Goal: Transaction & Acquisition: Purchase product/service

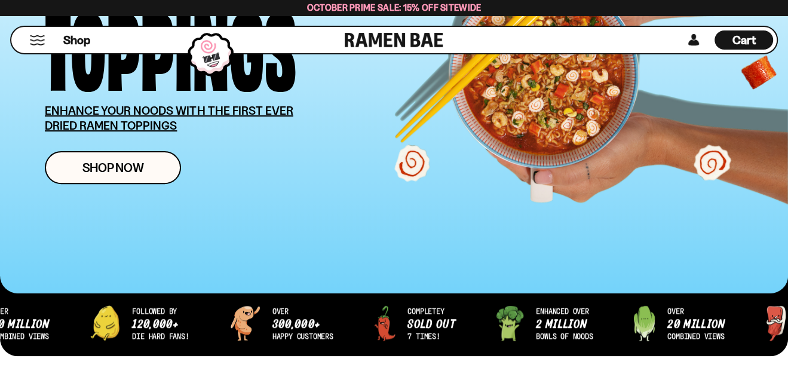
scroll to position [238, 0]
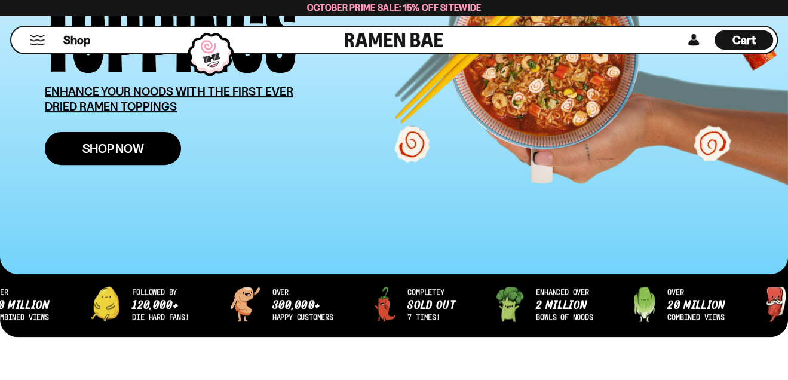
click at [109, 151] on span "Shop Now" at bounding box center [113, 148] width 62 height 13
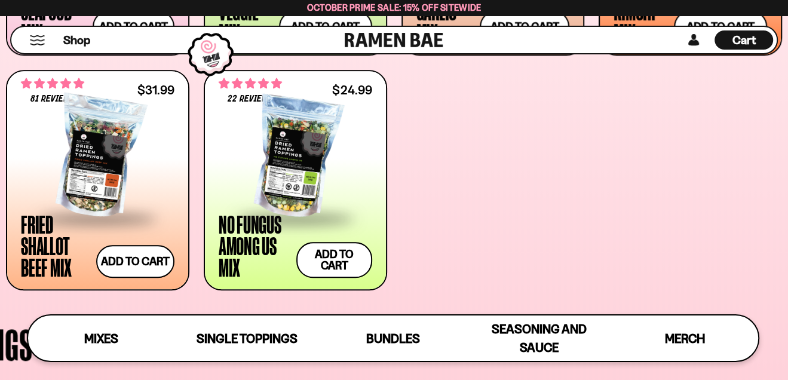
scroll to position [716, 0]
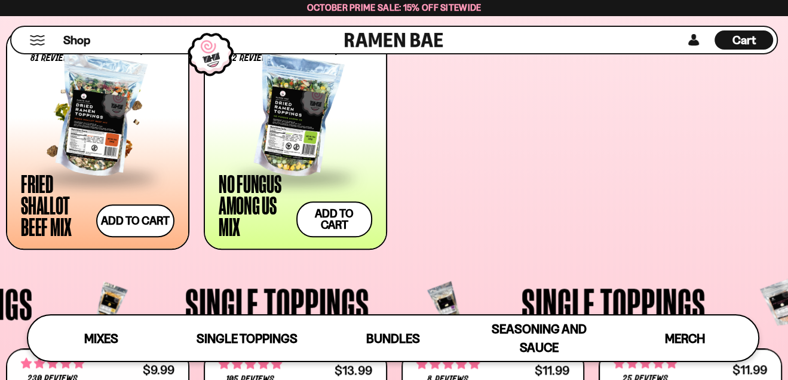
click at [80, 137] on div at bounding box center [98, 116] width 154 height 119
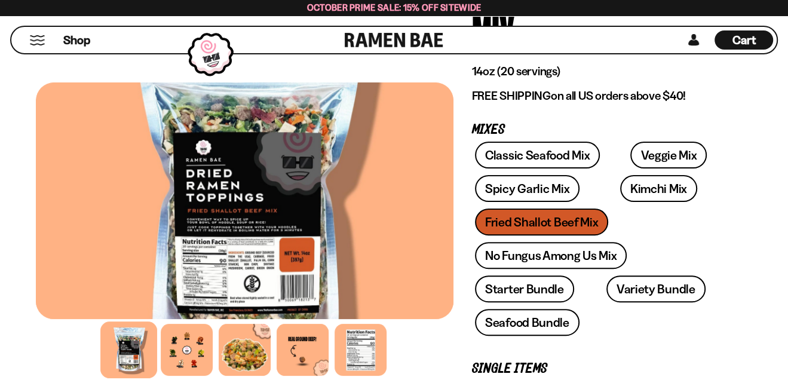
scroll to position [238, 0]
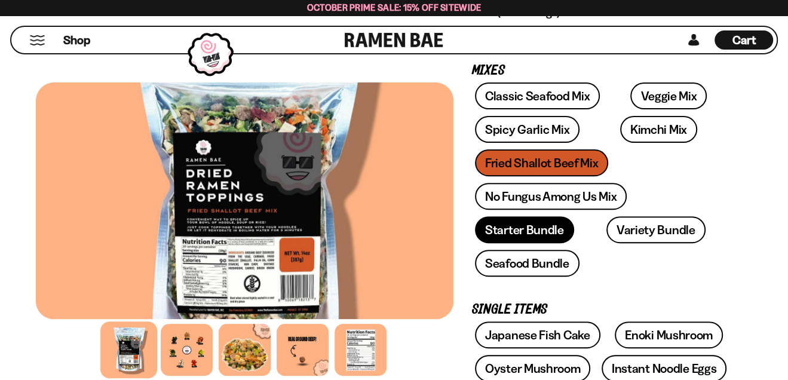
click at [574, 216] on link "Starter Bundle" at bounding box center [524, 229] width 99 height 27
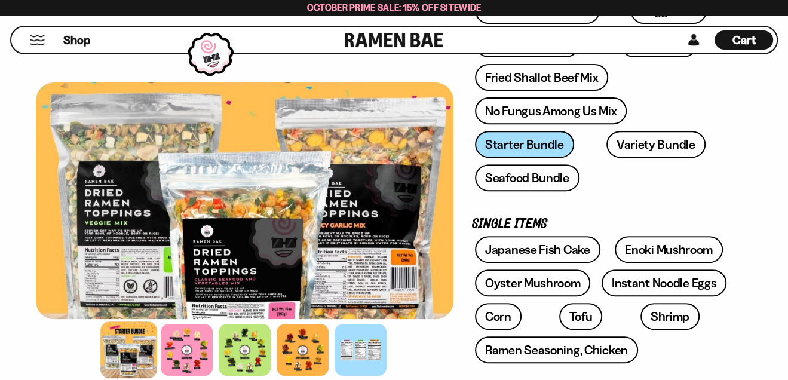
scroll to position [298, 0]
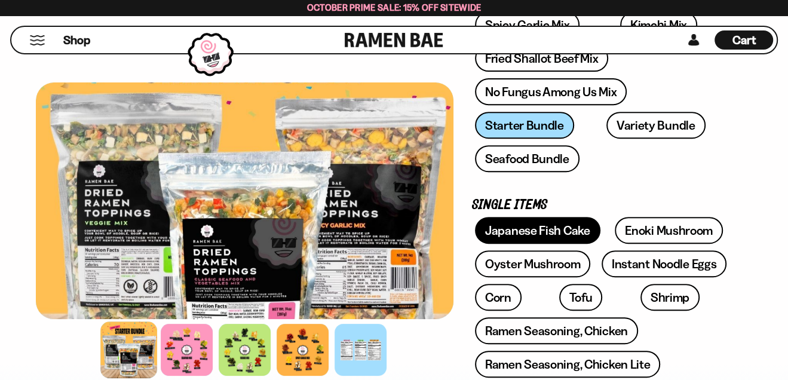
click at [516, 217] on link "Japanese Fish Cake" at bounding box center [537, 230] width 125 height 27
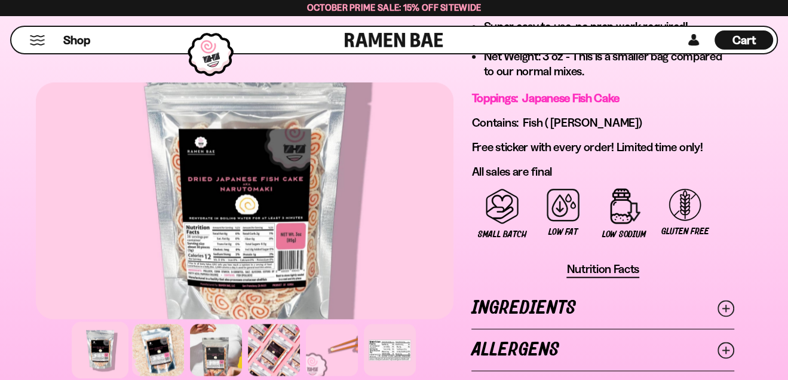
scroll to position [896, 0]
